Goal: Task Accomplishment & Management: Complete application form

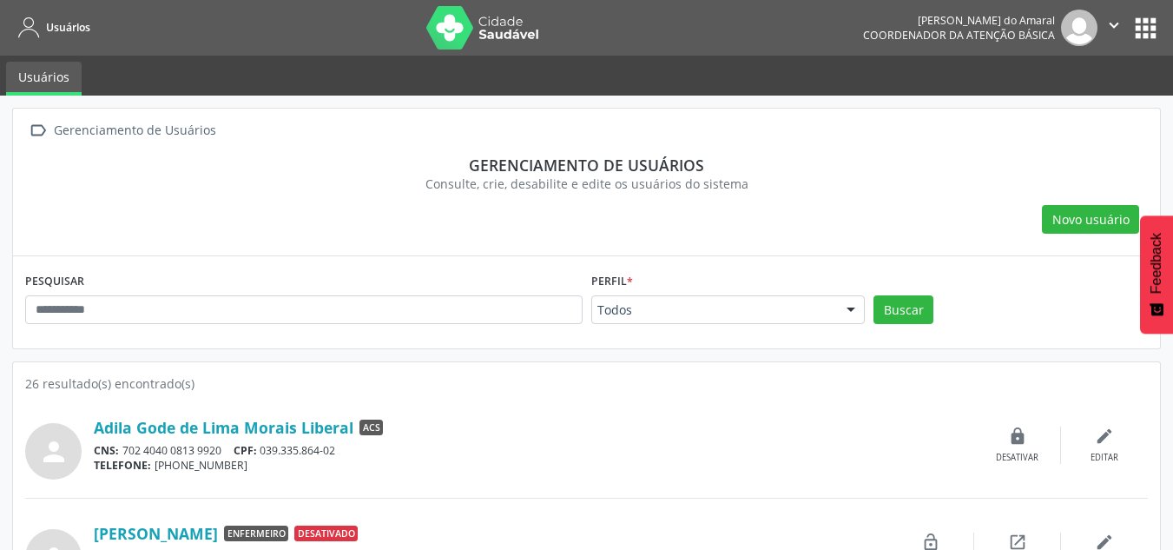
click at [1014, 227] on div "Novo usuário" at bounding box center [586, 220] width 1123 height 30
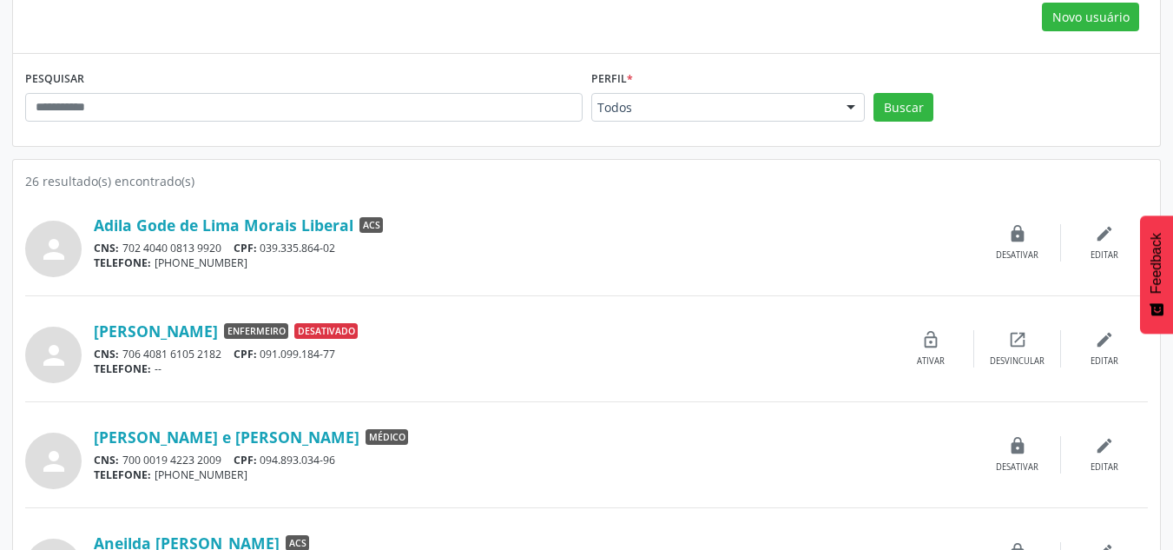
scroll to position [203, 0]
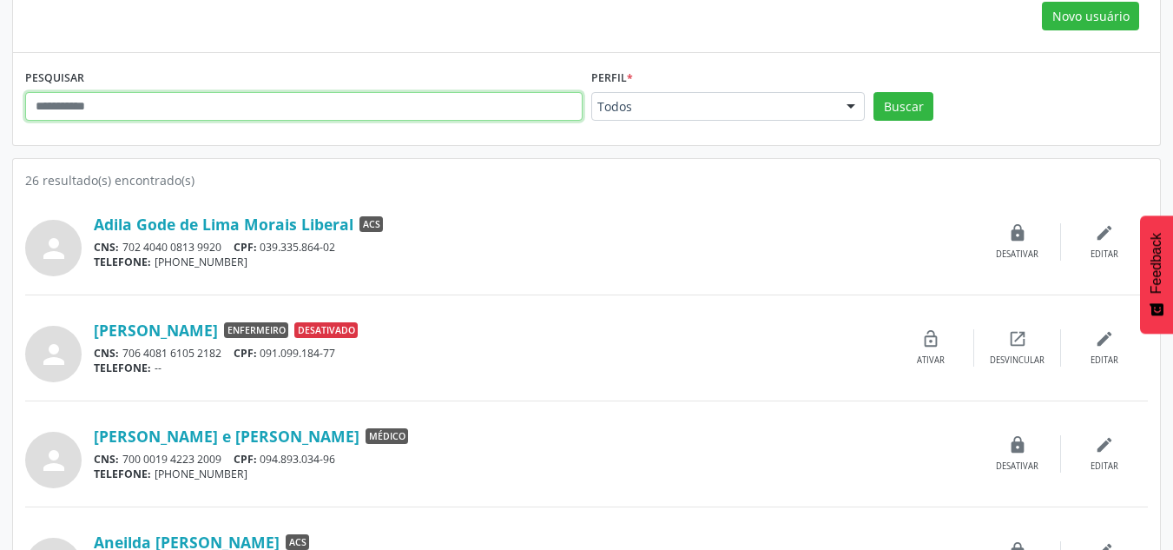
click at [521, 103] on input "text" at bounding box center [304, 107] width 558 height 30
type input "****"
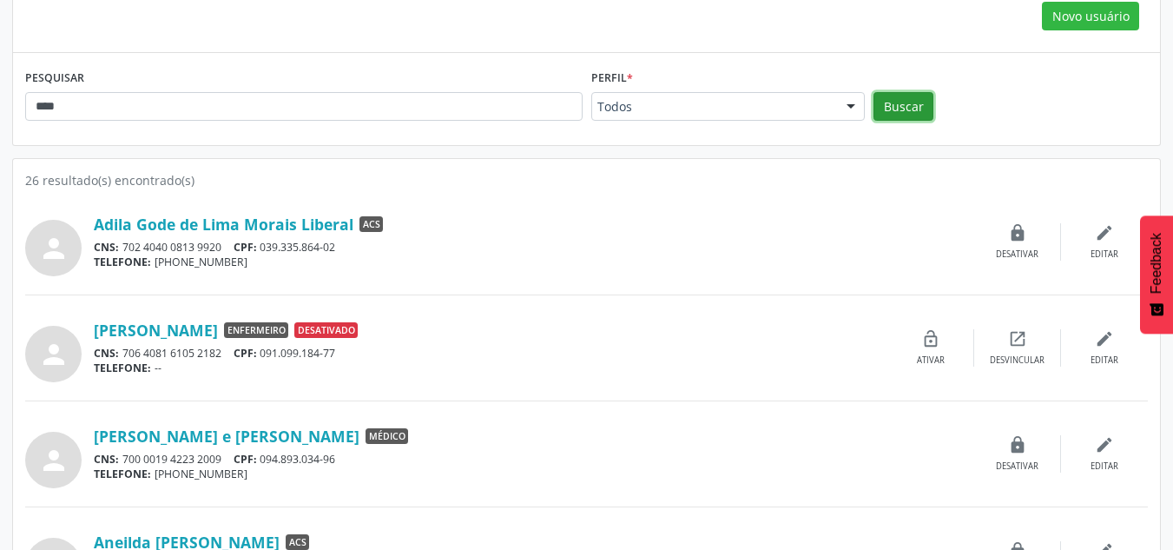
click at [907, 113] on button "Buscar" at bounding box center [904, 107] width 60 height 30
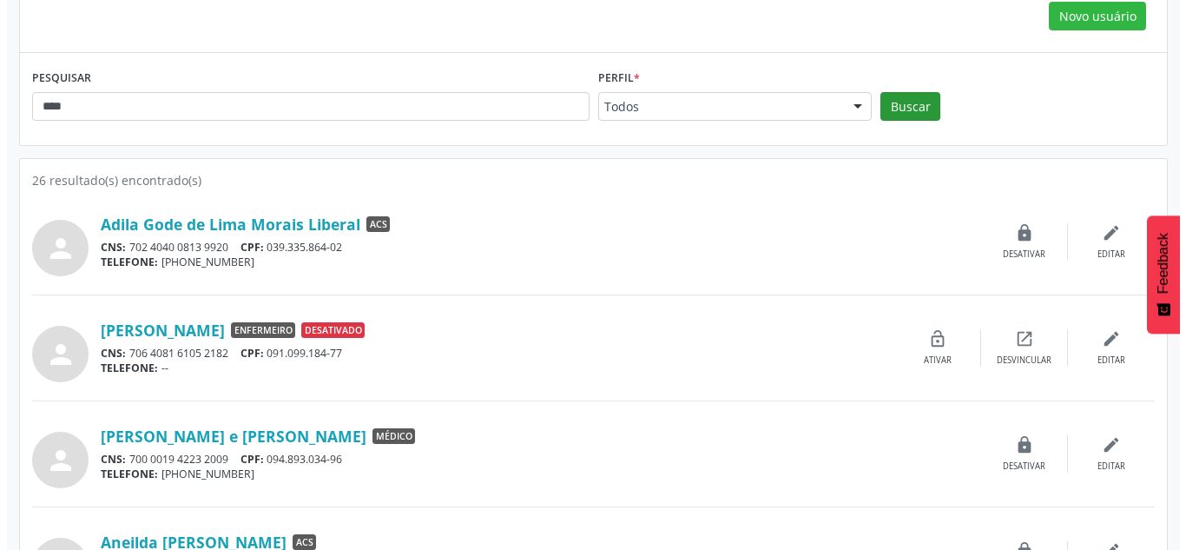
scroll to position [0, 0]
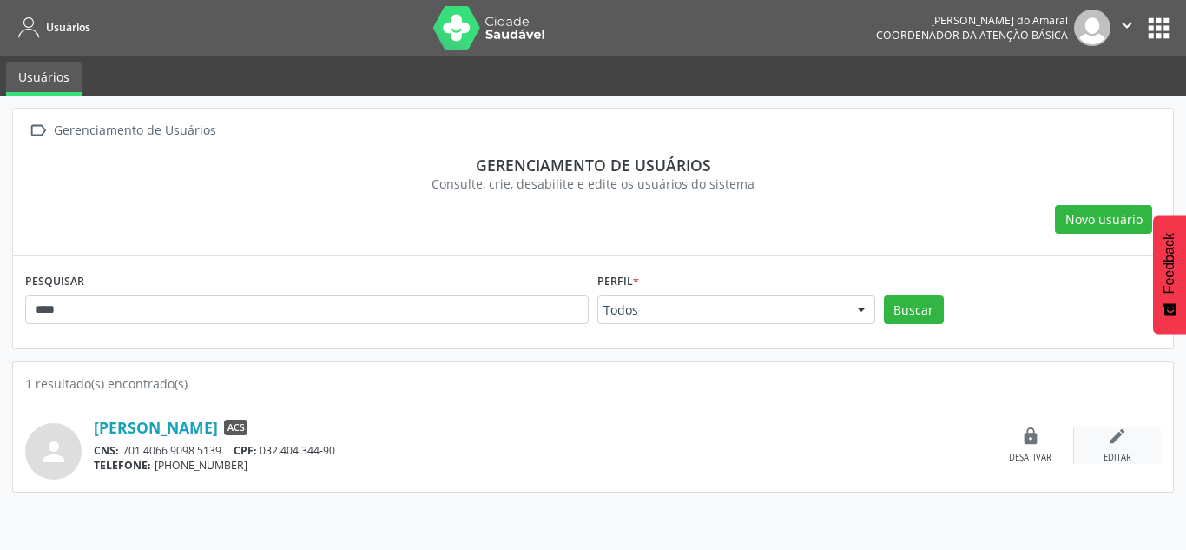
click at [1117, 449] on div "edit Editar" at bounding box center [1117, 444] width 87 height 37
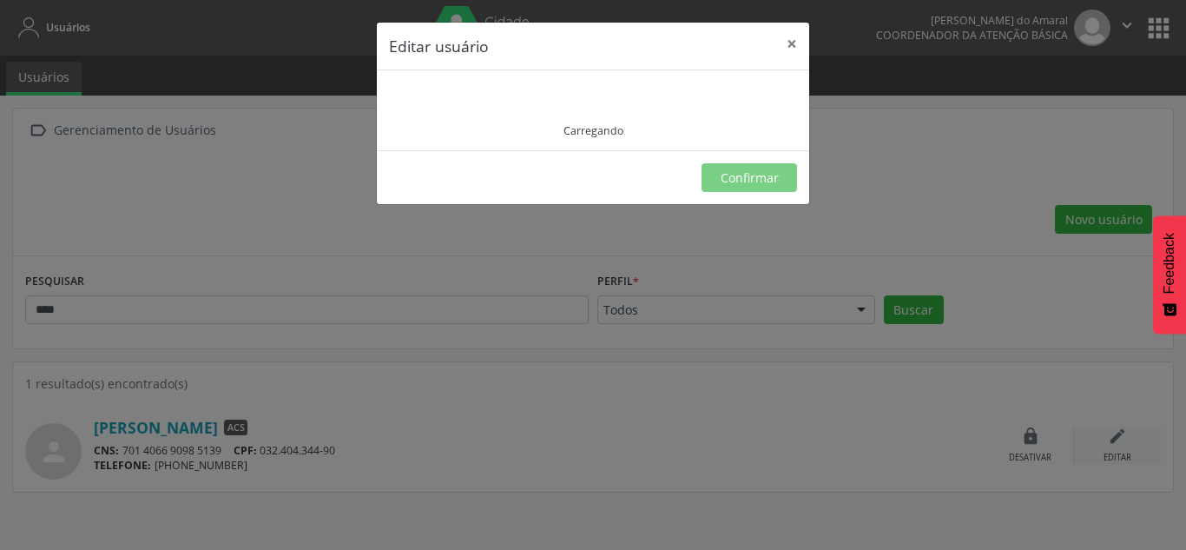
type input "**********"
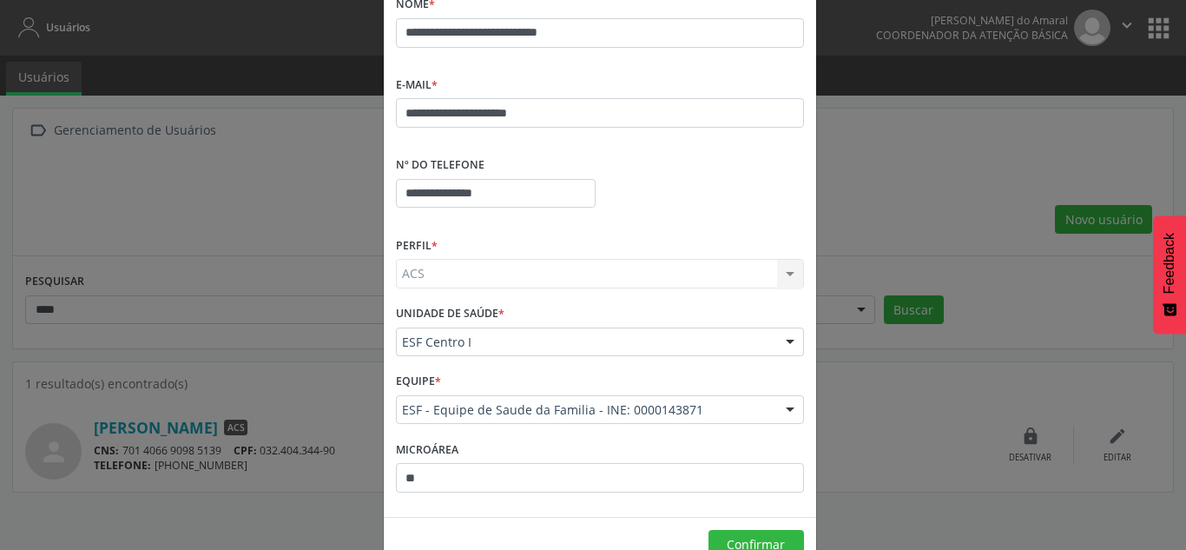
scroll to position [208, 0]
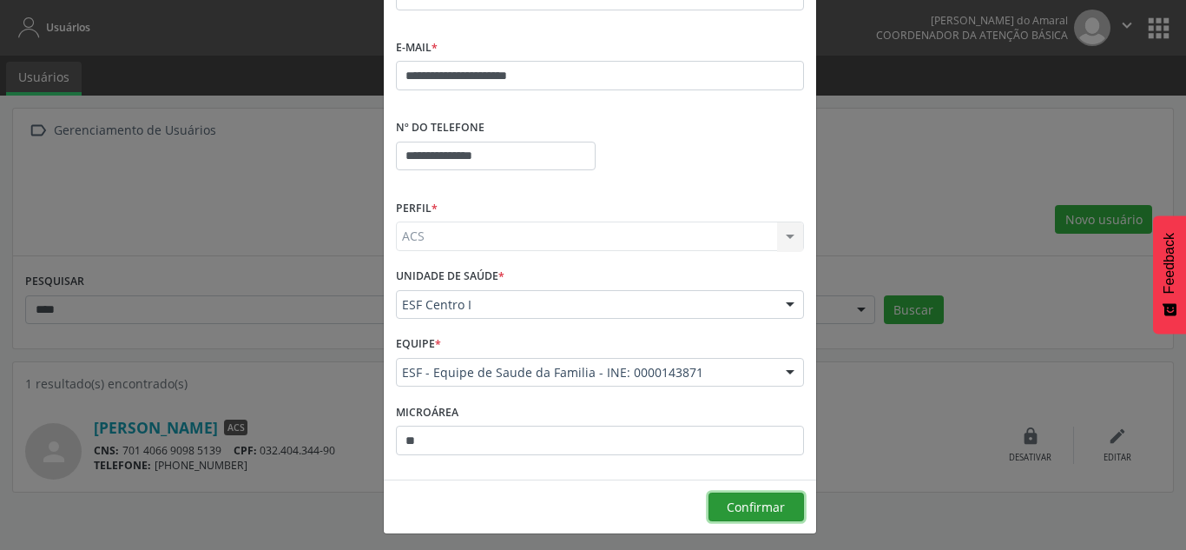
click at [749, 507] on span "Confirmar" at bounding box center [756, 507] width 58 height 17
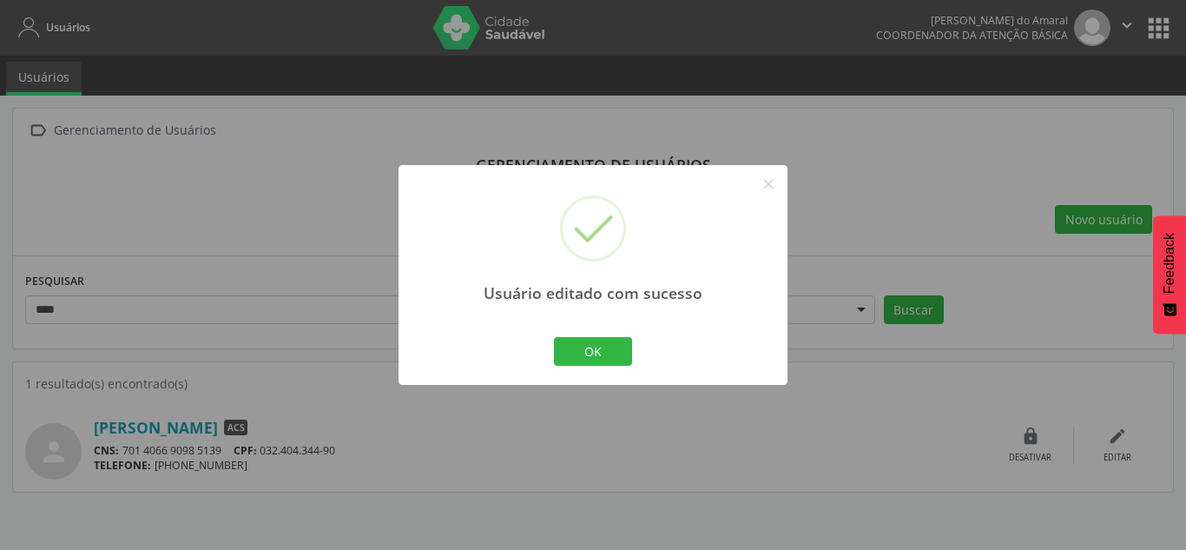
click at [602, 334] on div "OK Cancel" at bounding box center [593, 351] width 359 height 36
click at [602, 346] on button "OK" at bounding box center [593, 352] width 78 height 30
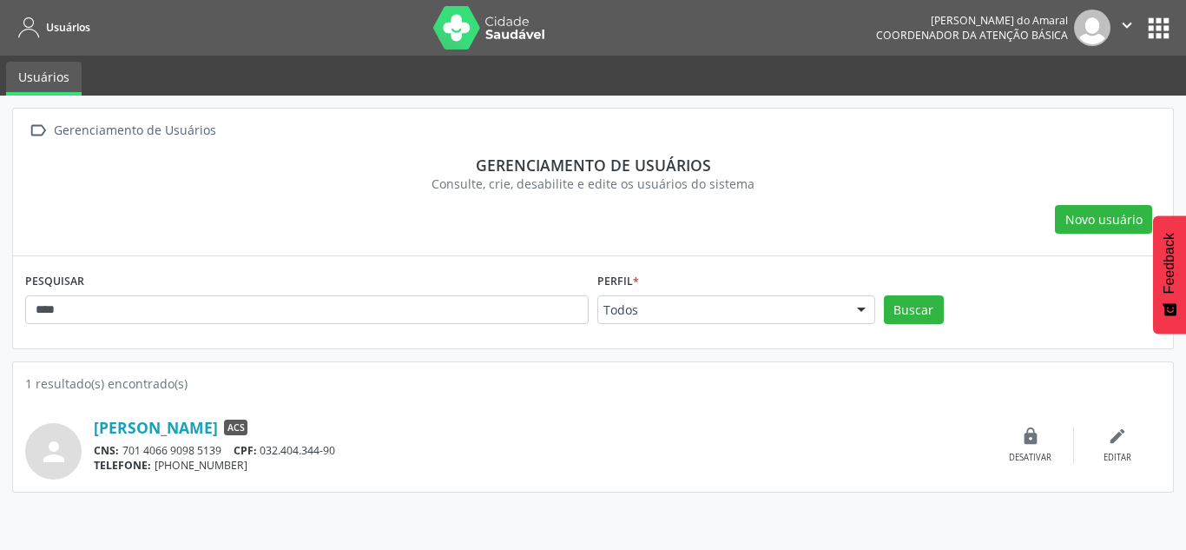
click at [29, 30] on icon at bounding box center [29, 28] width 22 height 22
click at [1162, 34] on button "apps" at bounding box center [1159, 28] width 30 height 30
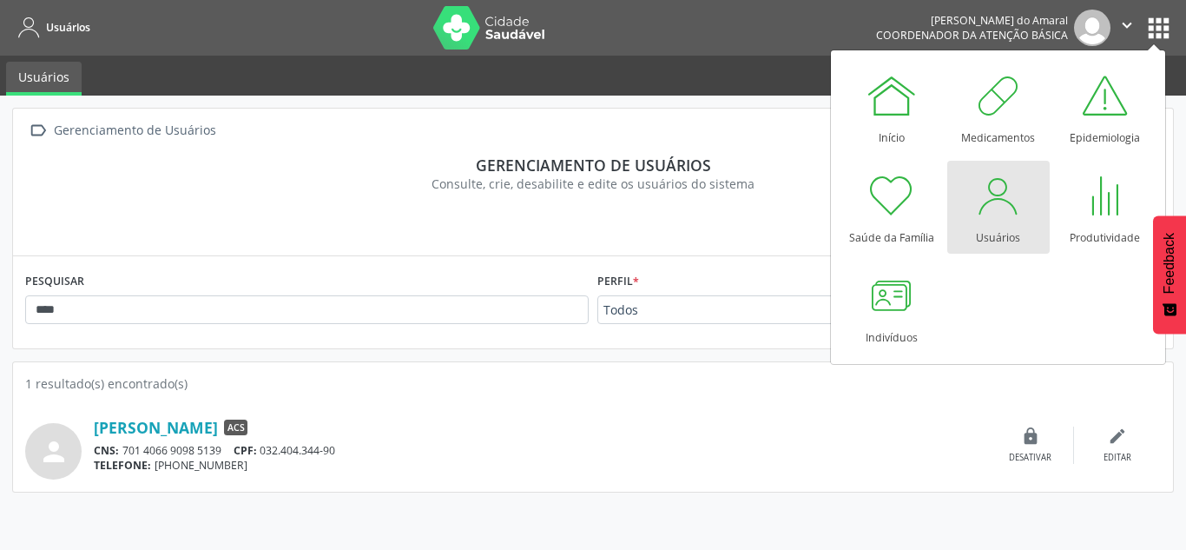
click at [1162, 34] on button "apps" at bounding box center [1159, 28] width 30 height 30
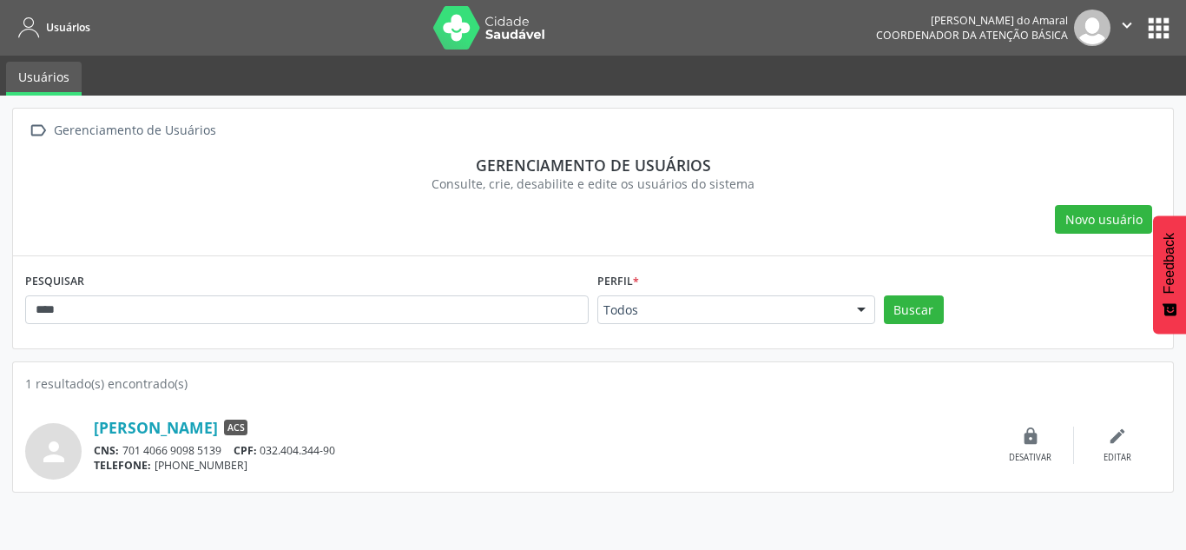
click at [1162, 34] on button "apps" at bounding box center [1159, 28] width 30 height 30
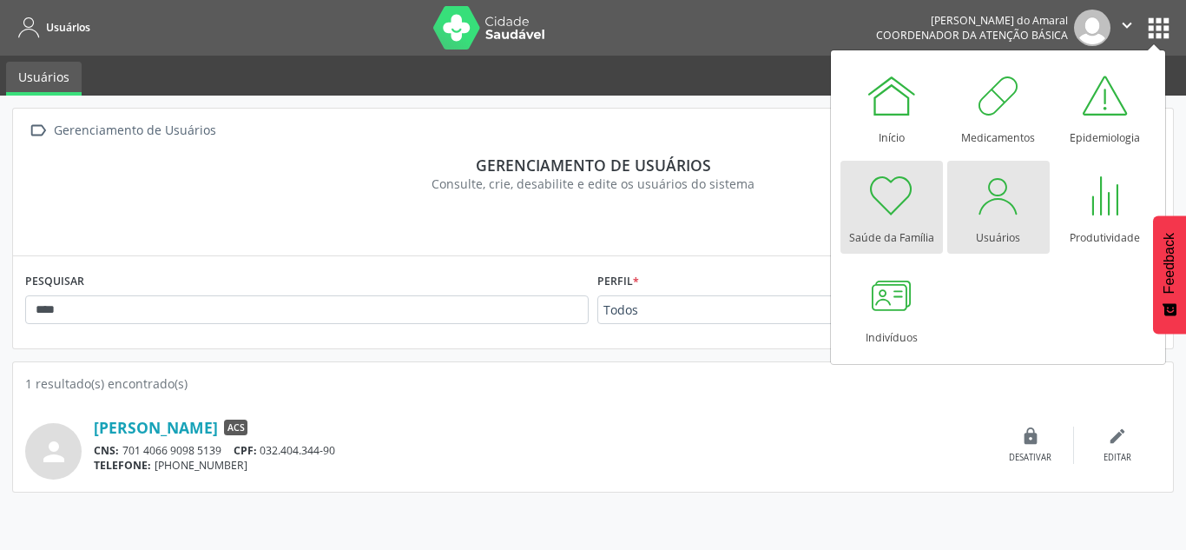
click at [909, 221] on div "Saúde da Família" at bounding box center [891, 232] width 85 height 23
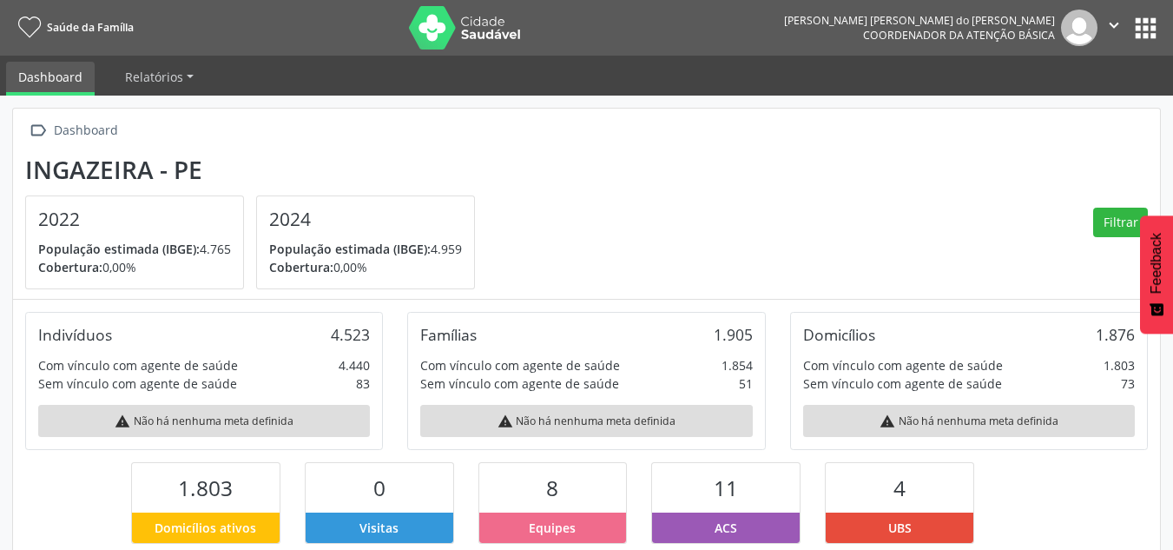
scroll to position [288, 383]
click at [1133, 30] on button "apps" at bounding box center [1146, 28] width 30 height 30
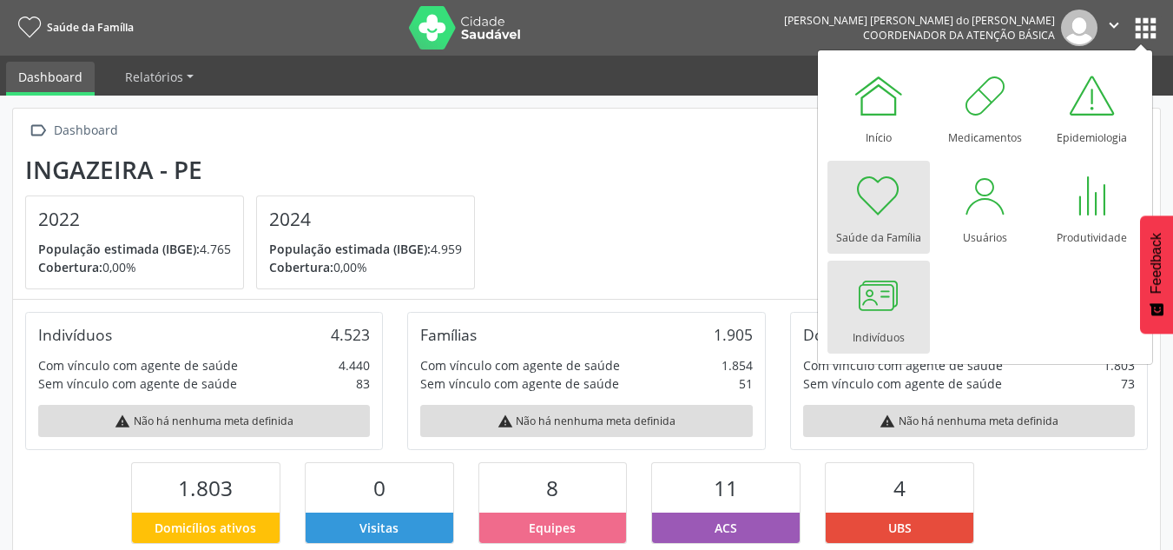
click at [900, 307] on div at bounding box center [879, 295] width 52 height 52
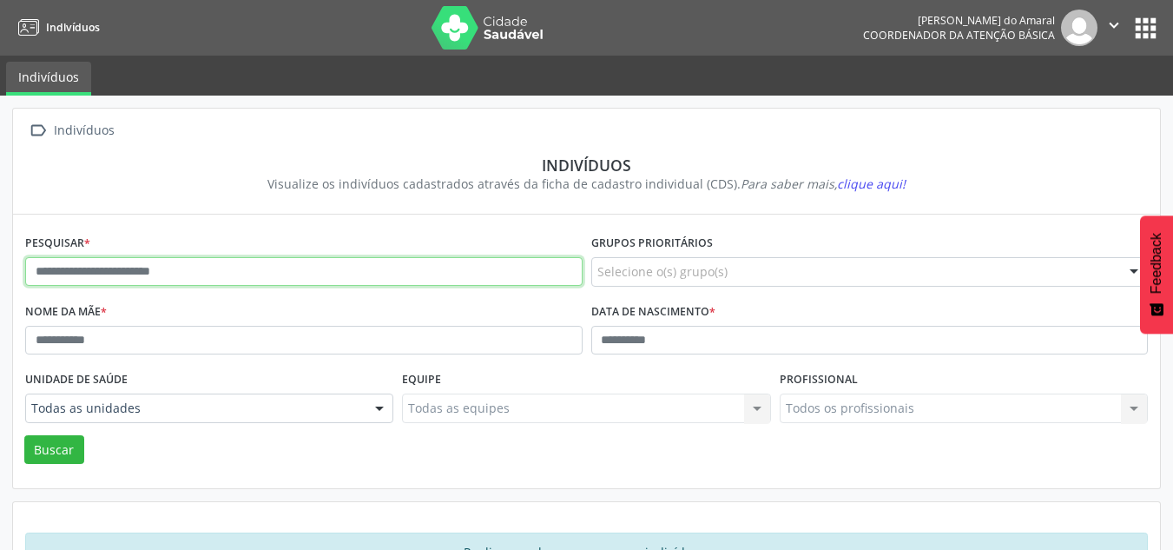
click at [545, 272] on input "text" at bounding box center [304, 272] width 558 height 30
type input "*"
type input "**********"
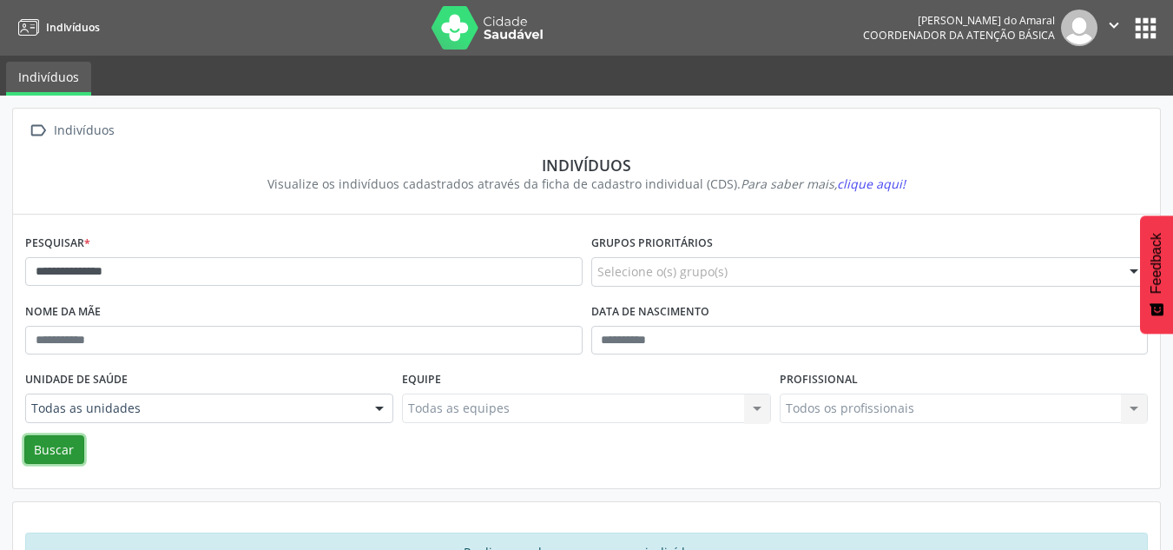
click at [63, 436] on button "Buscar" at bounding box center [54, 450] width 60 height 30
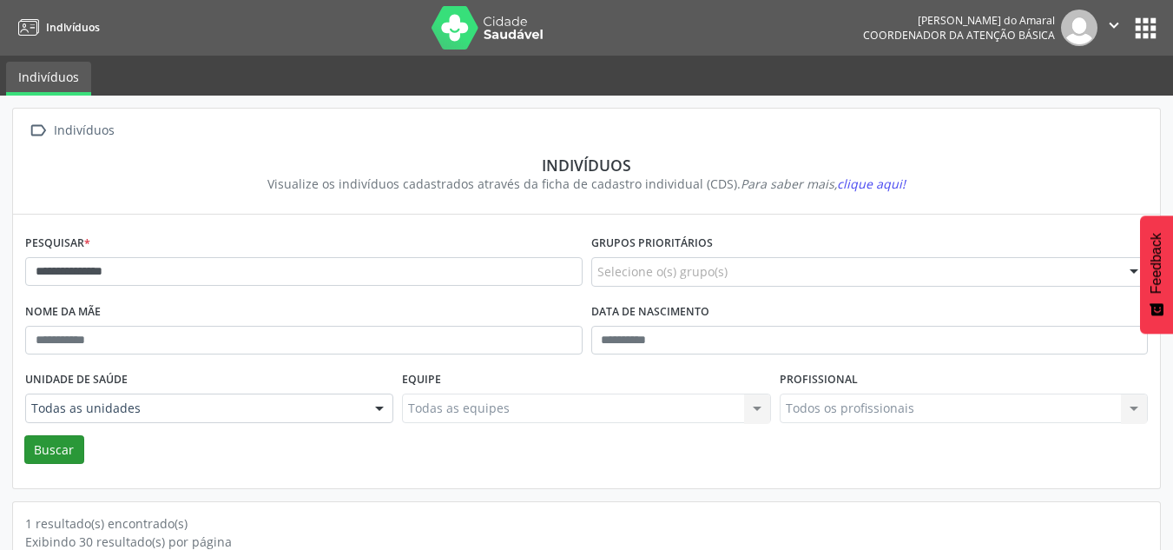
scroll to position [159, 0]
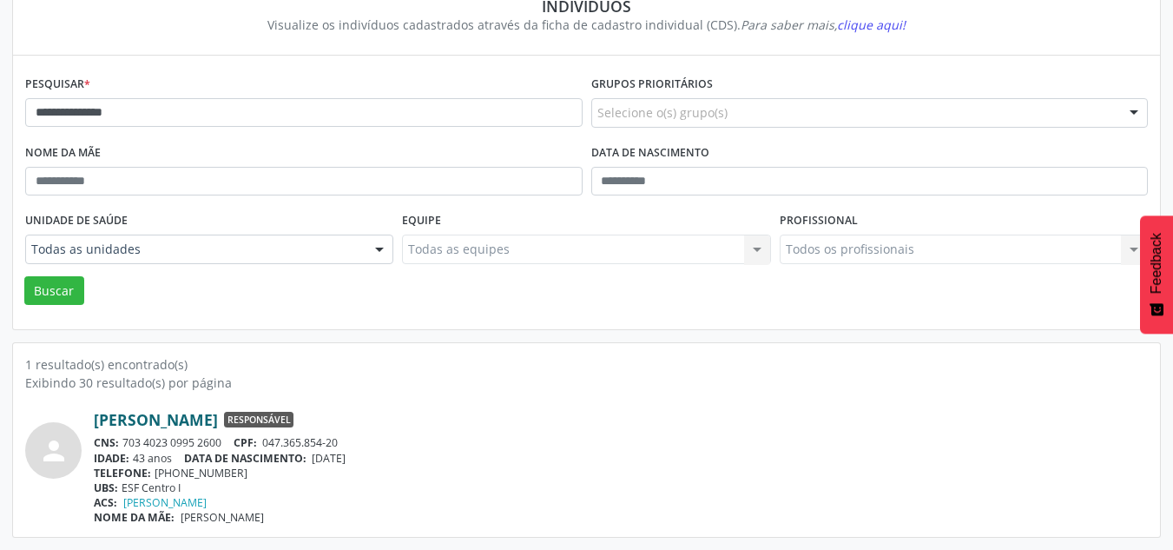
click at [122, 416] on link "[PERSON_NAME]" at bounding box center [156, 419] width 124 height 19
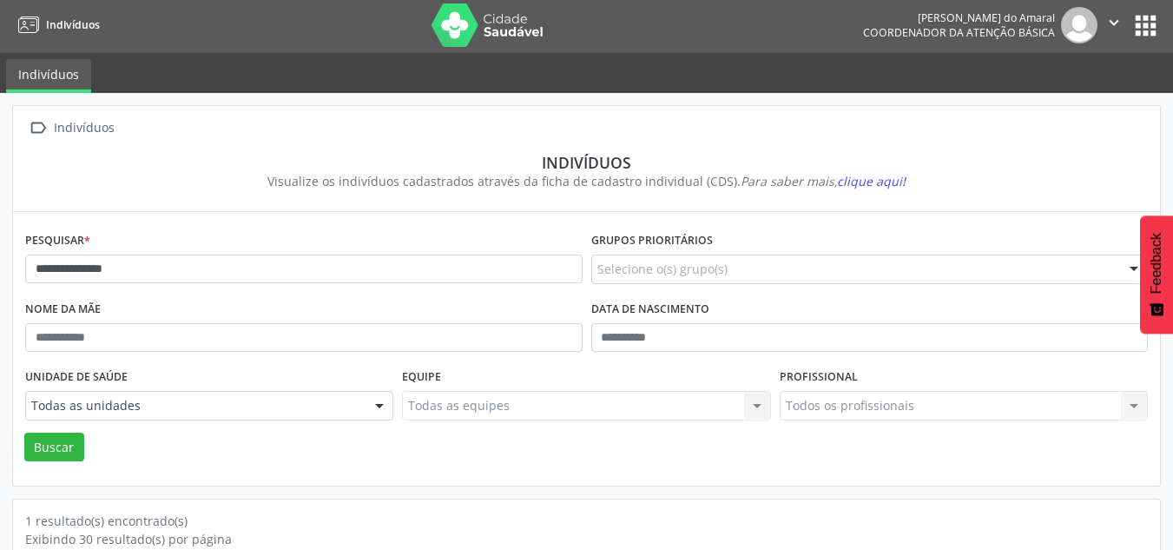
scroll to position [0, 0]
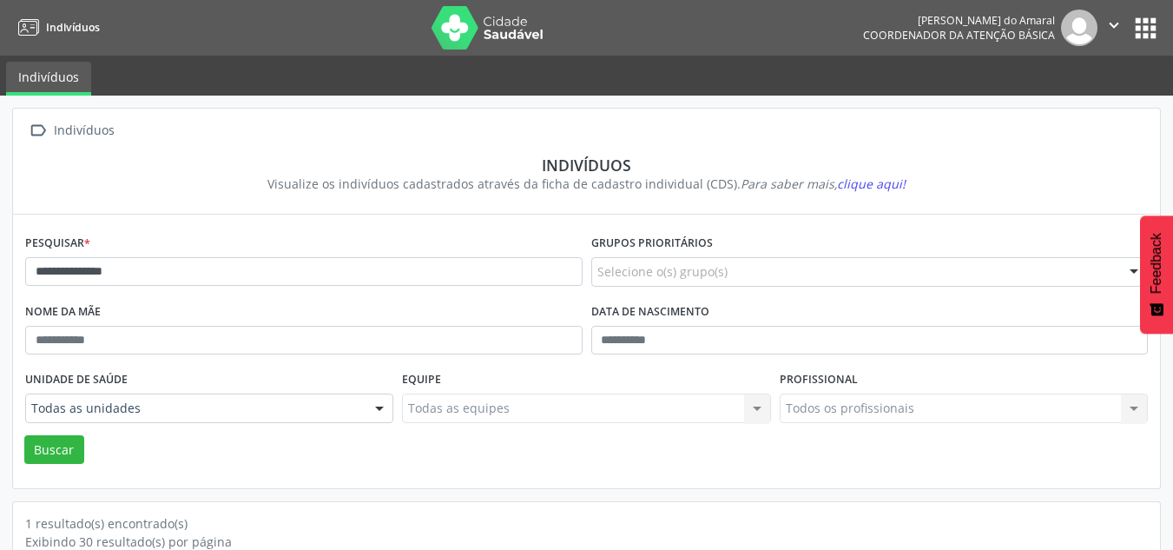
click at [876, 185] on span "clique aqui!" at bounding box center [871, 183] width 69 height 17
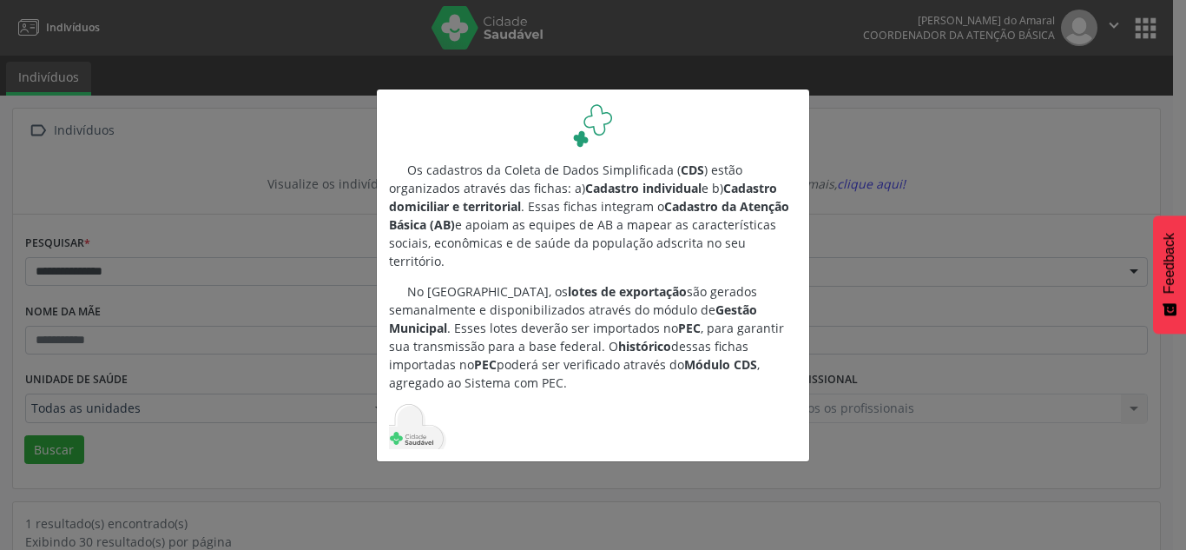
click at [849, 179] on div "Os cadastros da Coleta de Dados Simplificada ( CDS ) estão organizados através …" at bounding box center [593, 275] width 1186 height 550
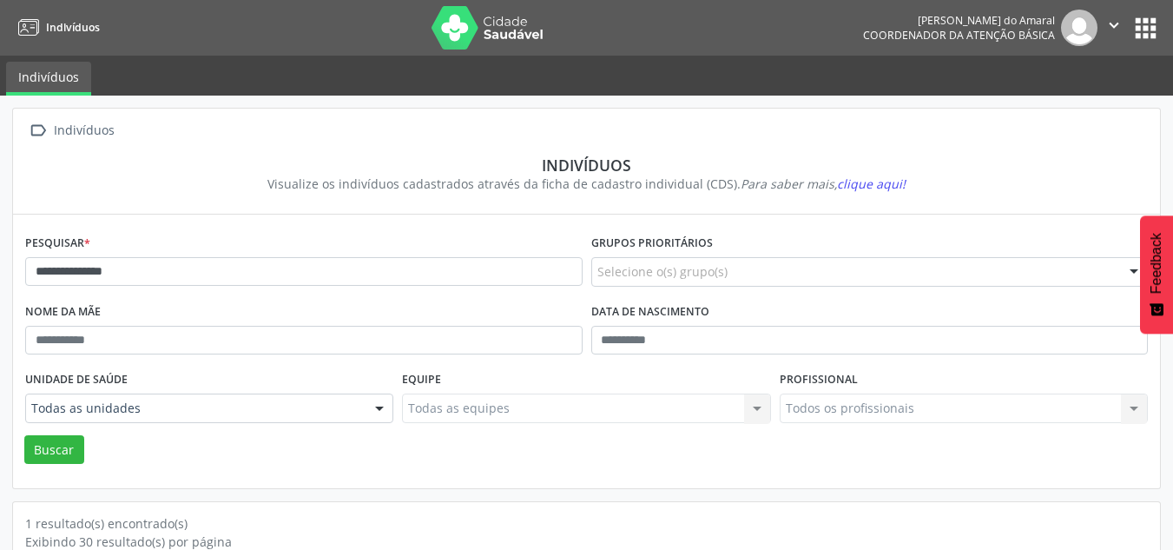
click at [66, 78] on link "Indivíduos" at bounding box center [48, 79] width 85 height 34
